Goal: Information Seeking & Learning: Learn about a topic

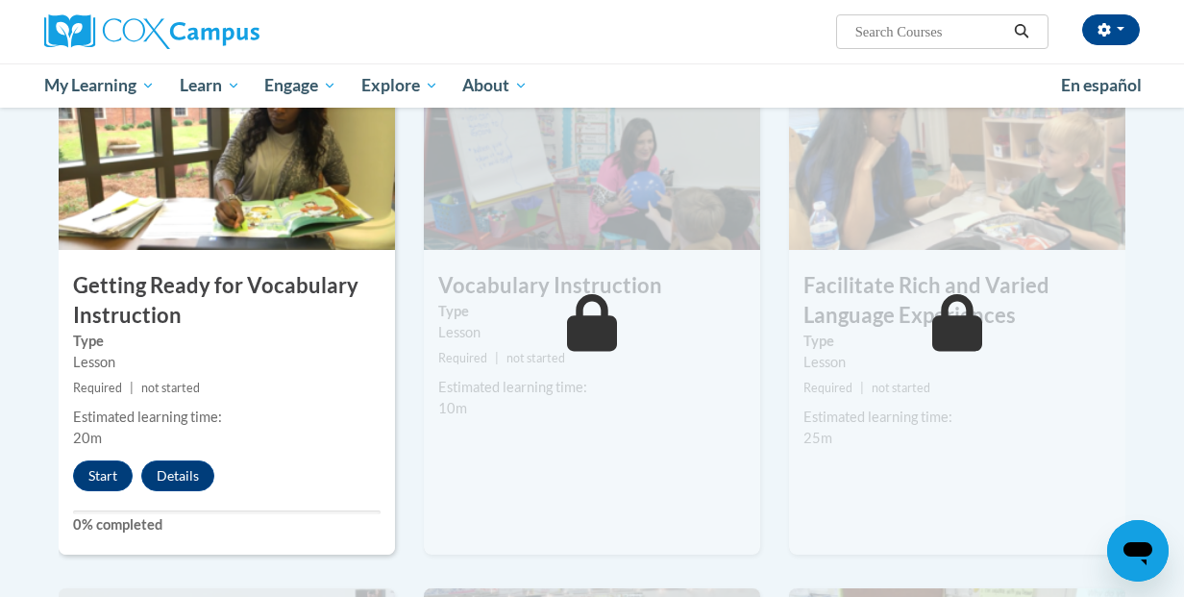
scroll to position [968, 0]
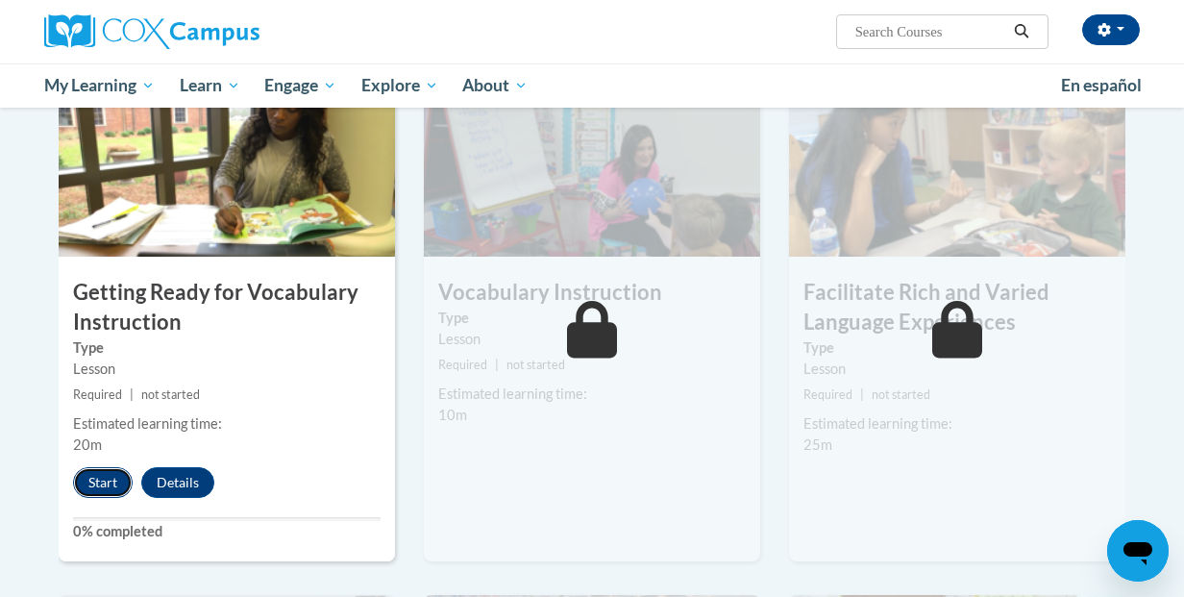
click at [111, 480] on button "Start" at bounding box center [103, 482] width 60 height 31
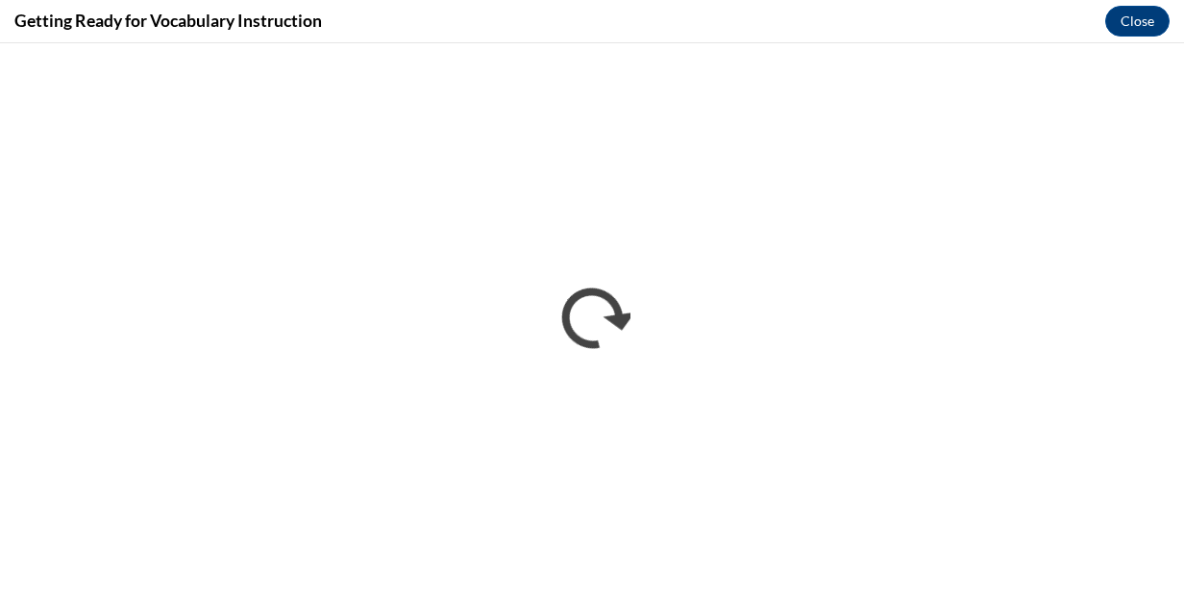
scroll to position [0, 0]
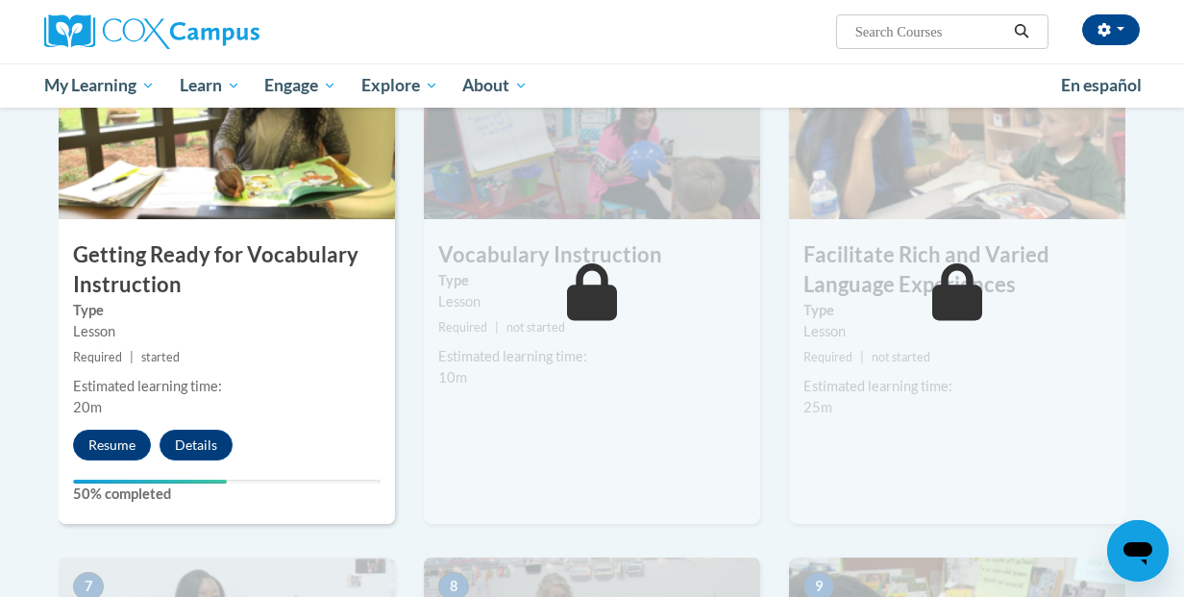
scroll to position [1009, 0]
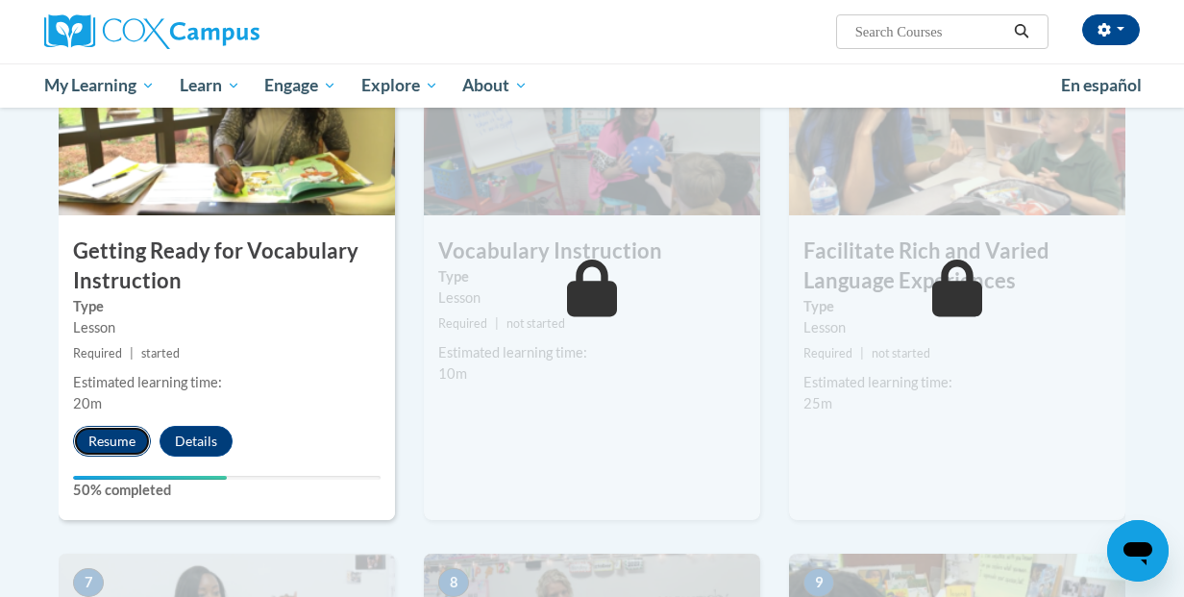
click at [120, 454] on button "Resume" at bounding box center [112, 441] width 78 height 31
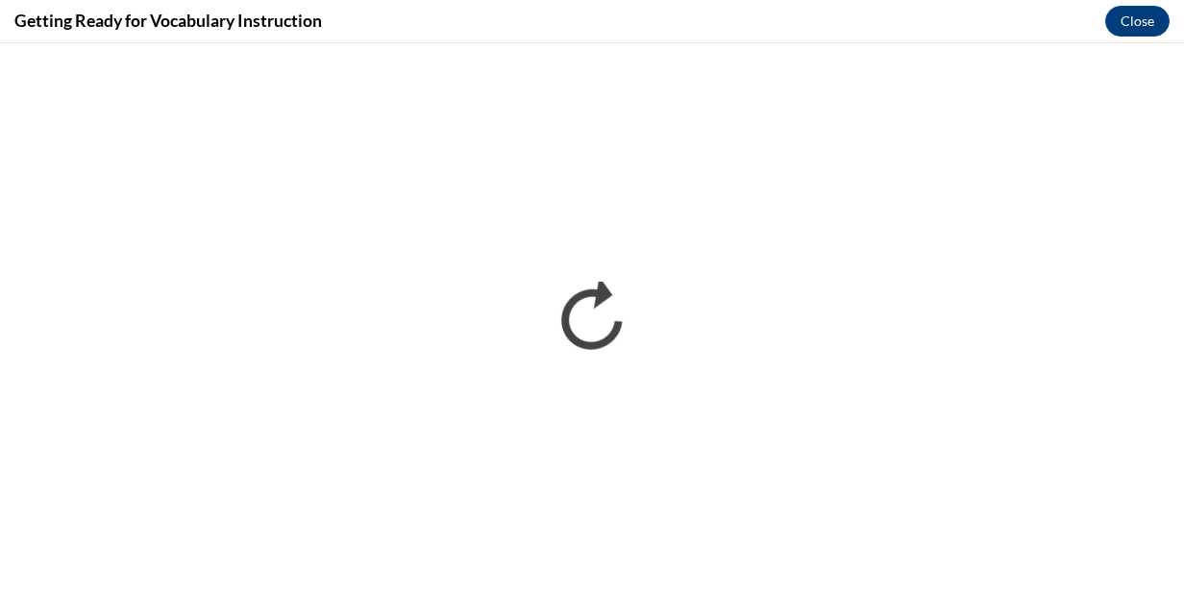
scroll to position [0, 0]
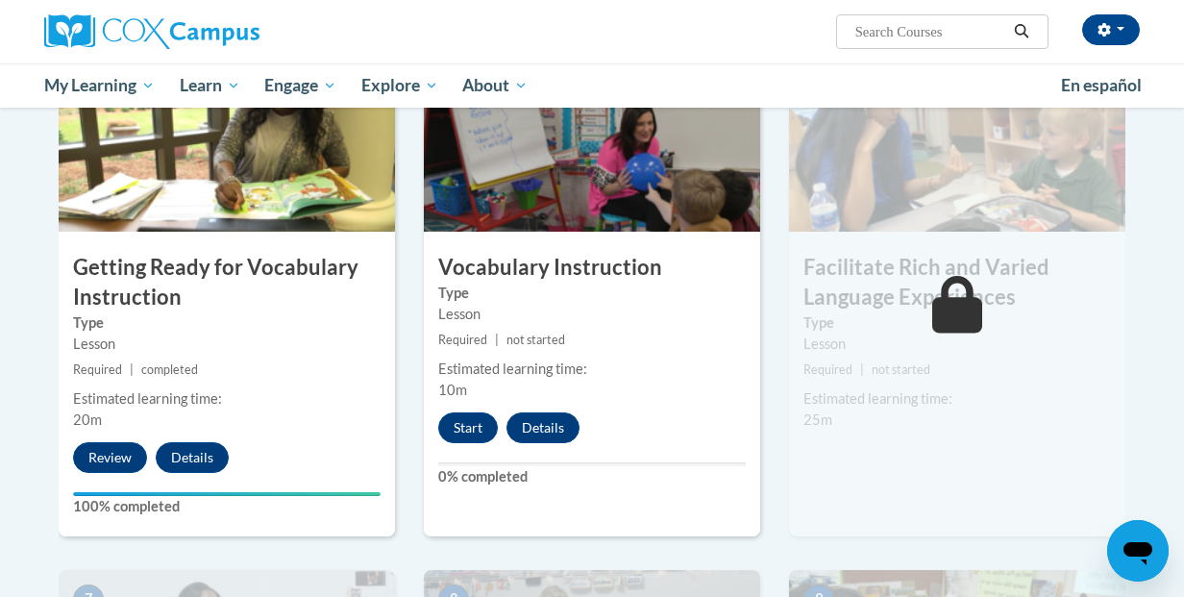
scroll to position [1005, 0]
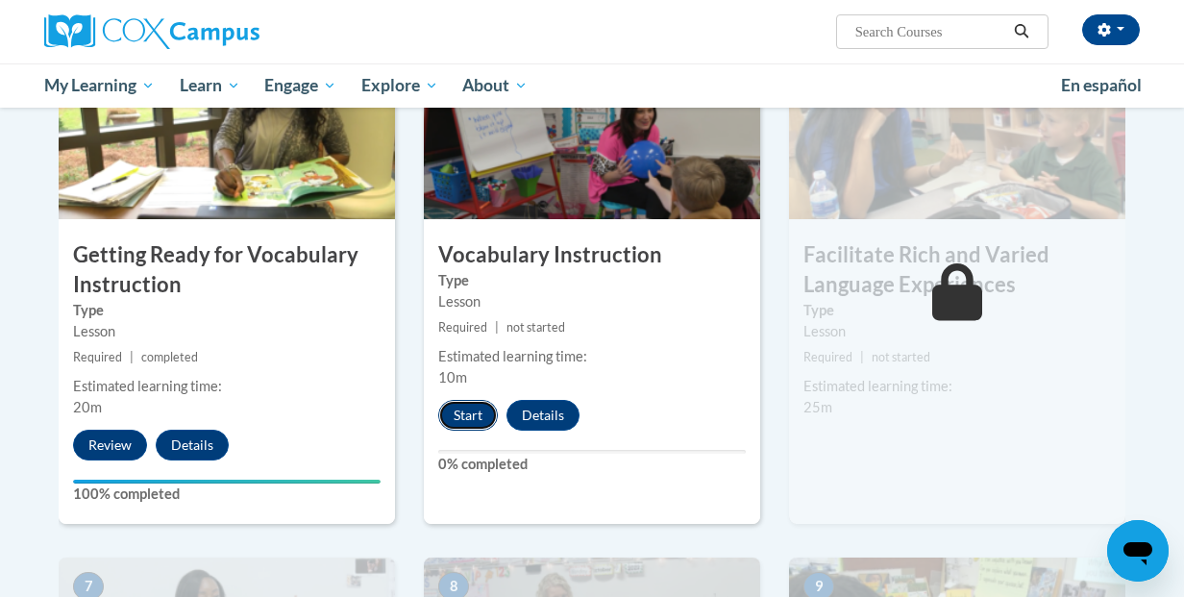
click at [476, 416] on button "Start" at bounding box center [468, 415] width 60 height 31
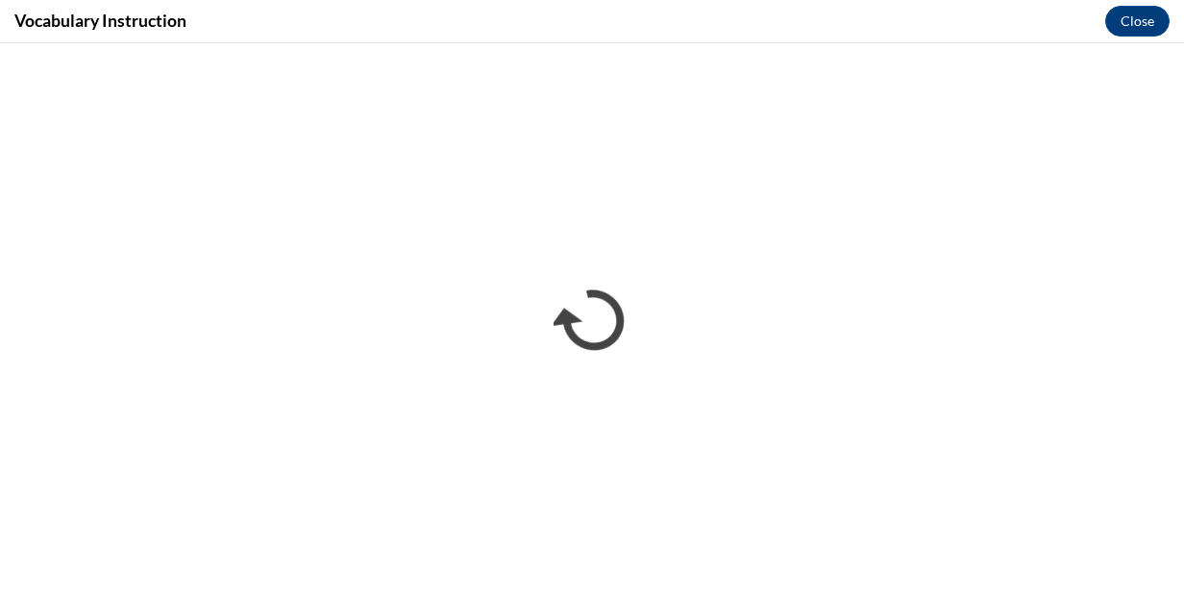
scroll to position [0, 0]
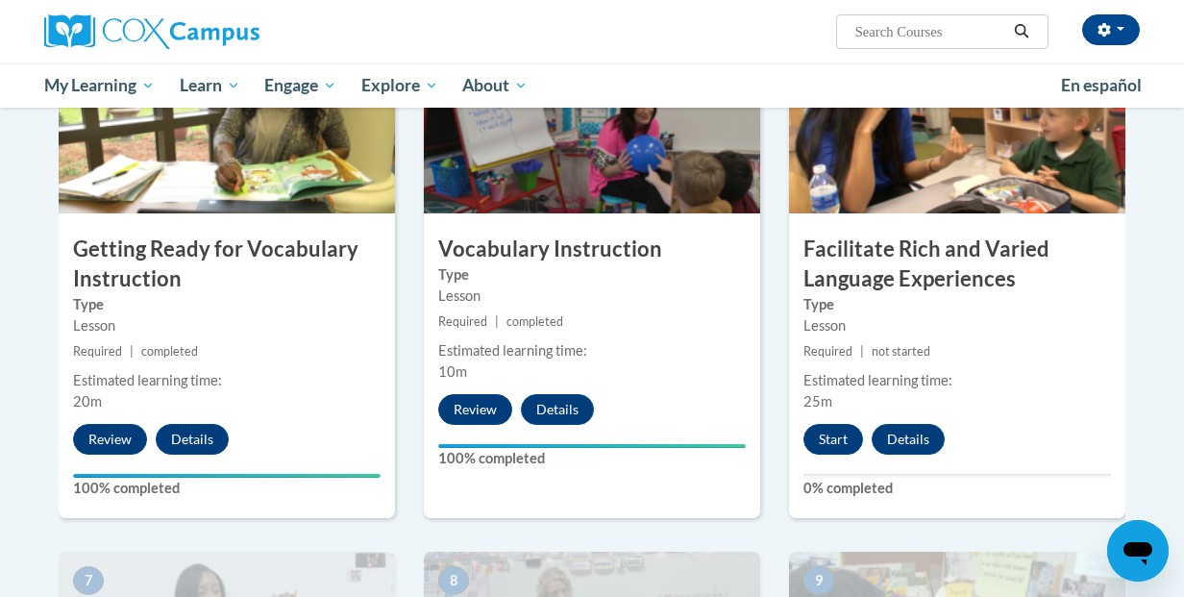
scroll to position [1013, 0]
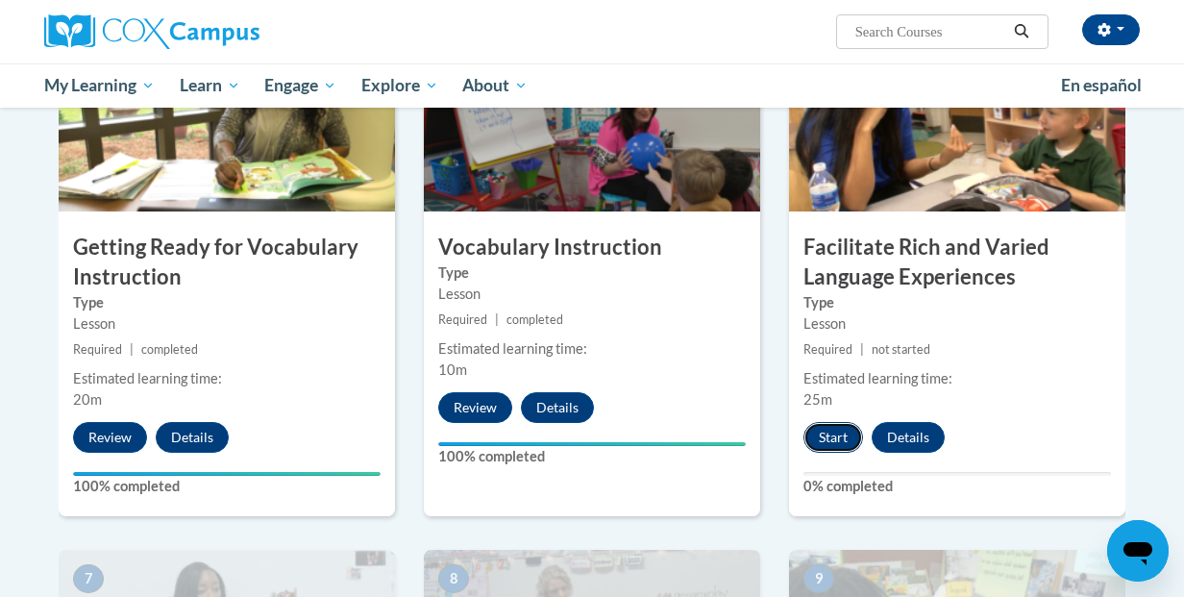
click at [834, 429] on button "Start" at bounding box center [833, 437] width 60 height 31
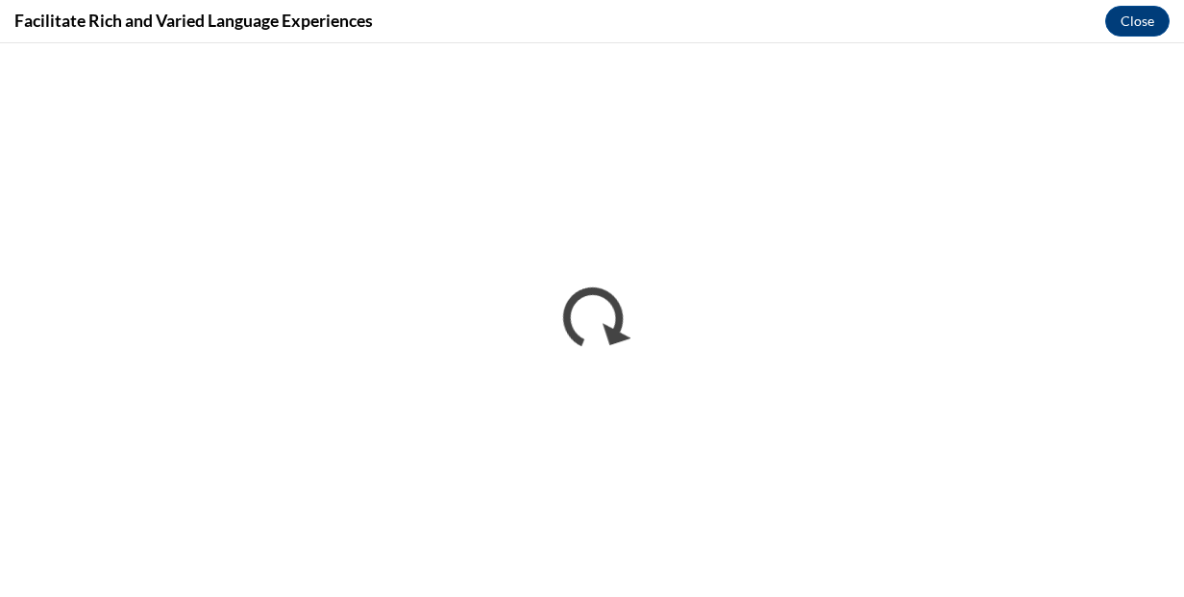
scroll to position [0, 0]
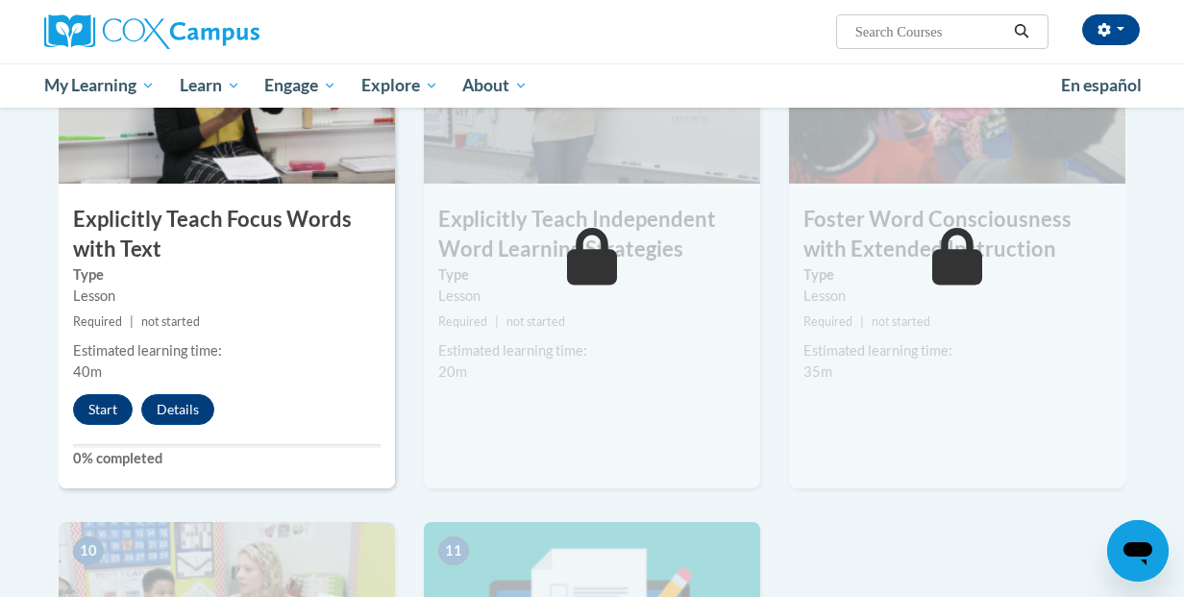
scroll to position [1565, 0]
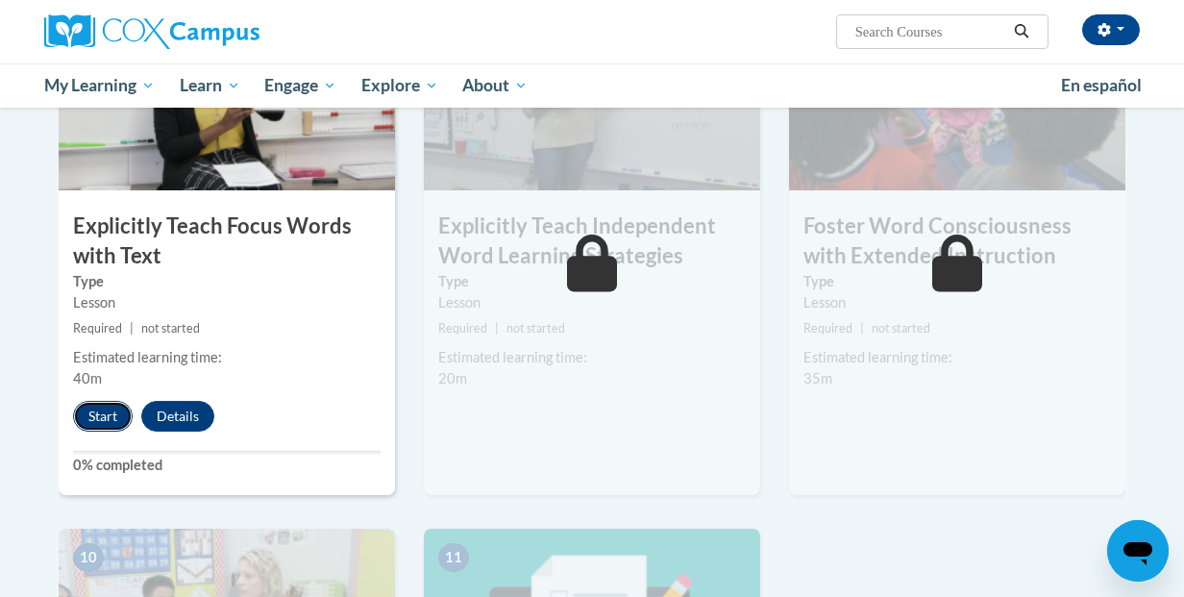
click at [109, 411] on button "Start" at bounding box center [103, 416] width 60 height 31
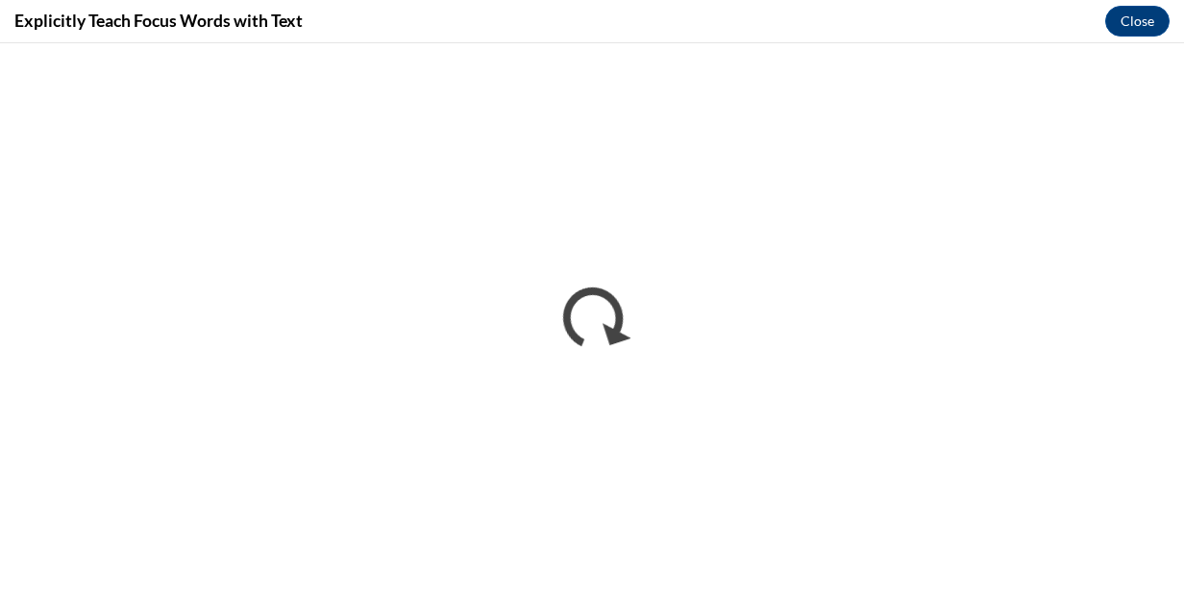
scroll to position [0, 0]
